Goal: Navigation & Orientation: Find specific page/section

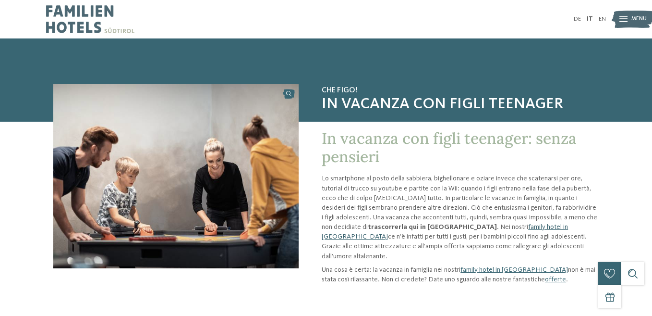
click at [473, 227] on link "family hotel in [GEOGRAPHIC_DATA]" at bounding box center [445, 231] width 246 height 16
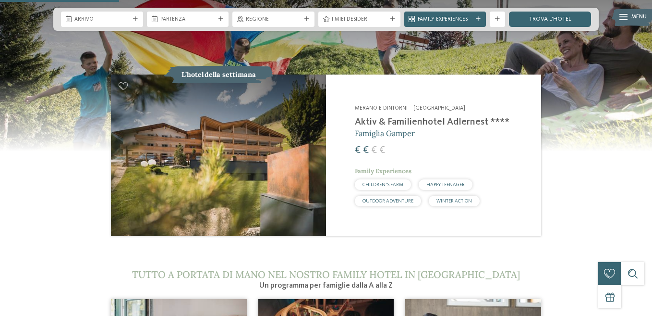
scroll to position [769, 0]
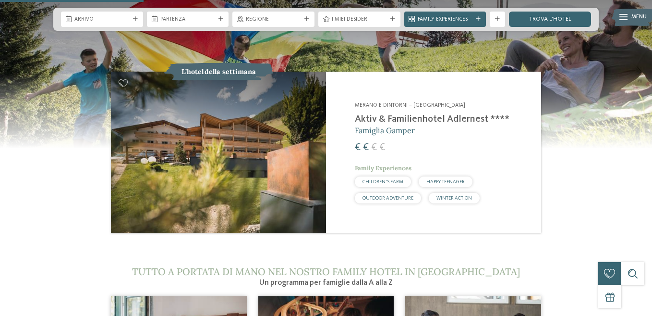
click at [452, 176] on div "HAPPY TEENAGER" at bounding box center [446, 181] width 54 height 11
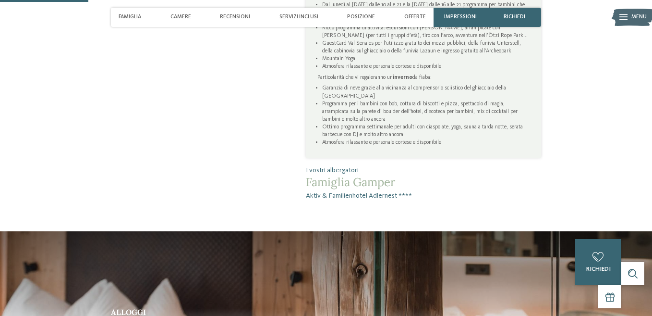
scroll to position [336, 0]
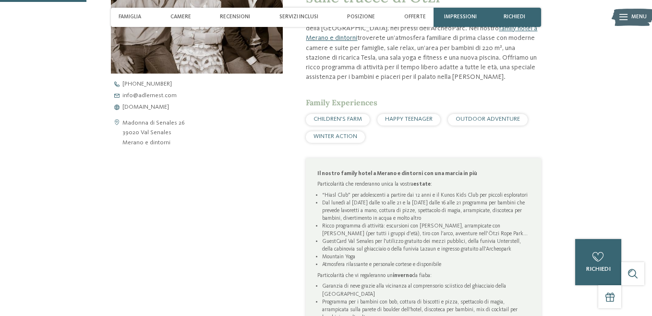
click at [405, 121] on span "HAPPY TEENAGER" at bounding box center [409, 119] width 48 height 6
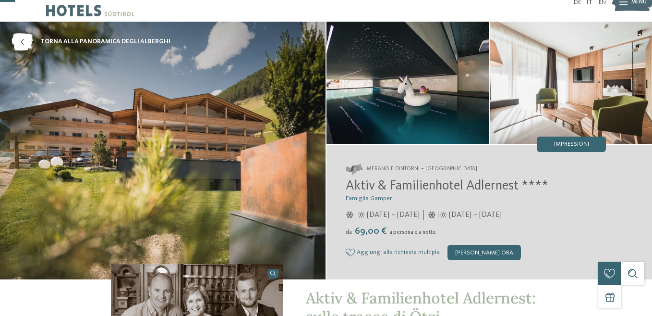
scroll to position [0, 0]
